Goal: Check status: Check status

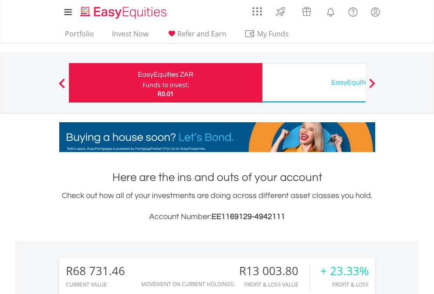
scroll to position [84, 138]
click at [143, 83] on div "Funds to invest:" at bounding box center [166, 85] width 47 height 9
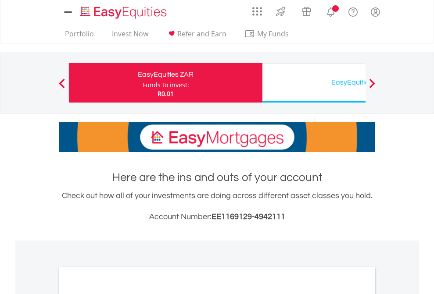
scroll to position [527, 0]
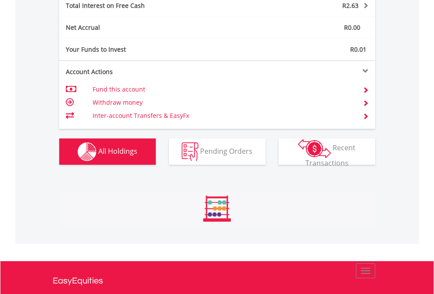
scroll to position [84, 138]
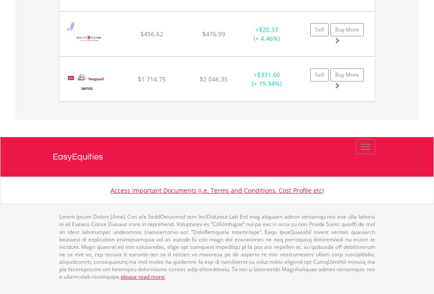
scroll to position [84, 138]
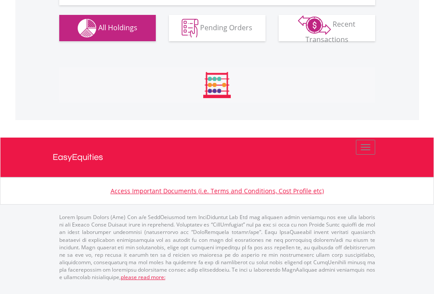
scroll to position [993, 0]
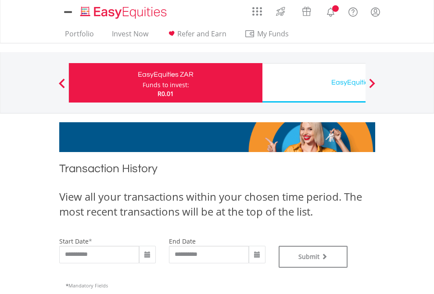
type input "**********"
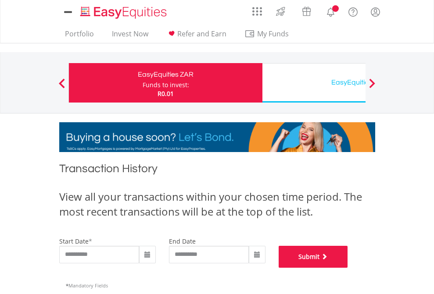
click at [348, 268] on button "Submit" at bounding box center [313, 257] width 69 height 22
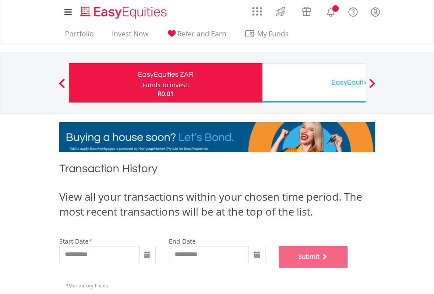
scroll to position [356, 0]
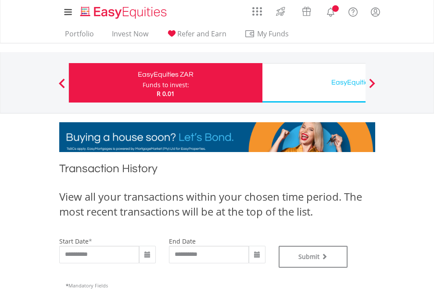
click at [314, 83] on div "EasyEquities USD" at bounding box center [359, 82] width 183 height 12
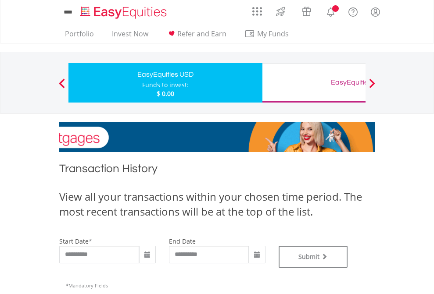
type input "**********"
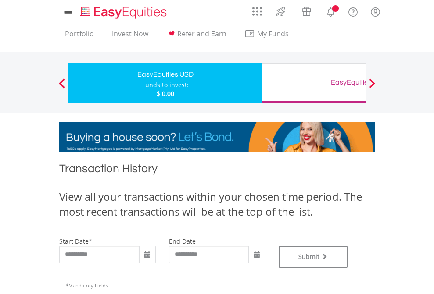
type input "**********"
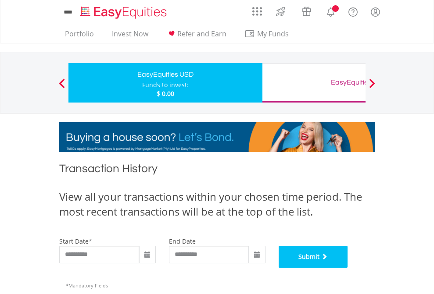
click at [348, 268] on button "Submit" at bounding box center [313, 257] width 69 height 22
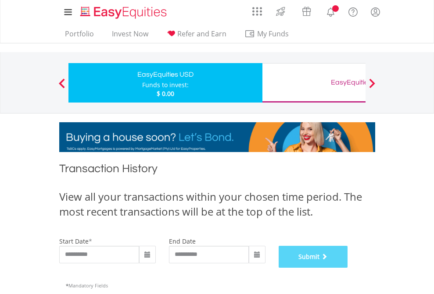
scroll to position [356, 0]
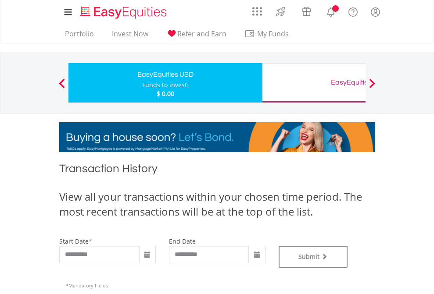
click at [314, 83] on div "EasyEquities GBP" at bounding box center [359, 82] width 183 height 12
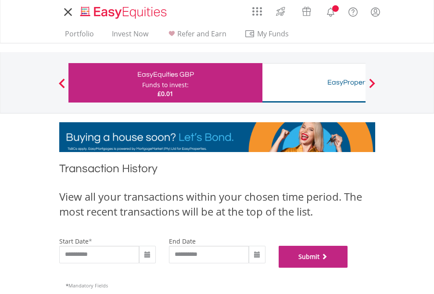
click at [348, 268] on button "Submit" at bounding box center [313, 257] width 69 height 22
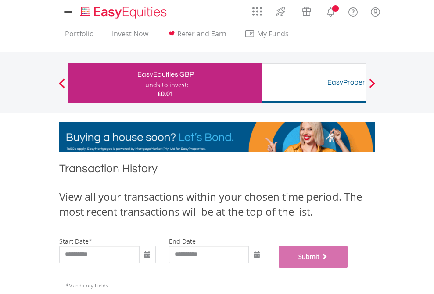
scroll to position [356, 0]
